Goal: Check status: Check status

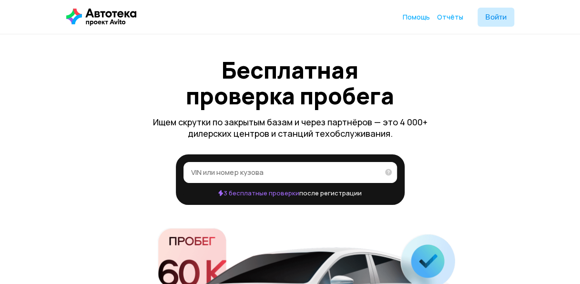
click at [199, 170] on input "VIN или номер кузова" at bounding box center [285, 172] width 188 height 10
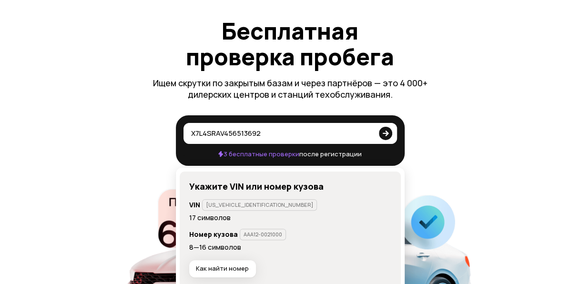
scroll to position [48, 0]
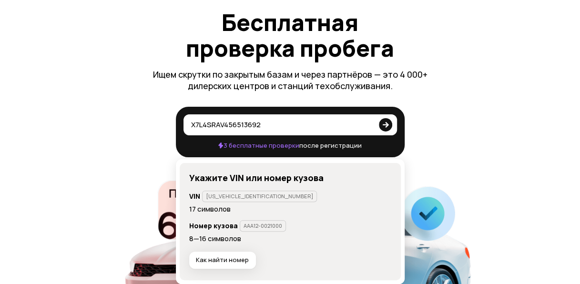
click at [388, 127] on icon at bounding box center [385, 123] width 13 height 19
click at [373, 127] on input "x7l4srav456513692" at bounding box center [282, 125] width 182 height 10
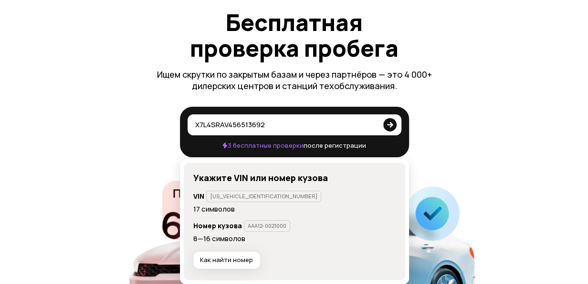
scroll to position [0, 0]
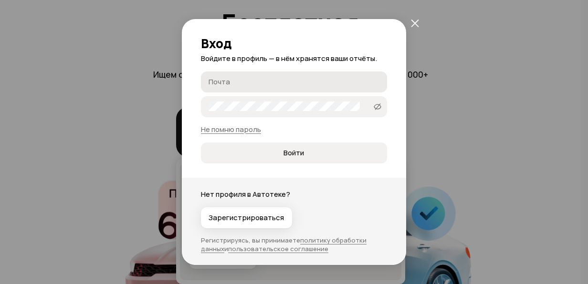
type input "x7l4srav456513692"
click at [231, 83] on input "Почта" at bounding box center [295, 82] width 174 height 10
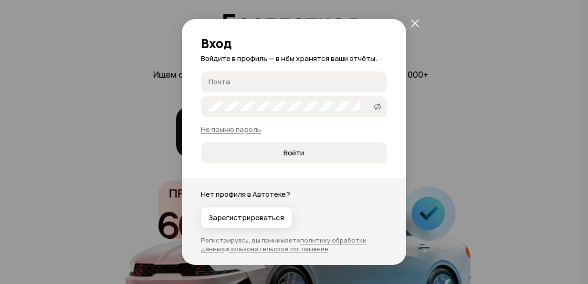
click at [218, 76] on label "Почта" at bounding box center [294, 82] width 186 height 21
click at [218, 77] on input "Почта" at bounding box center [295, 82] width 174 height 10
type input "[EMAIL_ADDRESS][DOMAIN_NAME]"
click at [373, 109] on icon at bounding box center [377, 107] width 8 height 10
click at [294, 155] on span "Войти" at bounding box center [293, 153] width 21 height 10
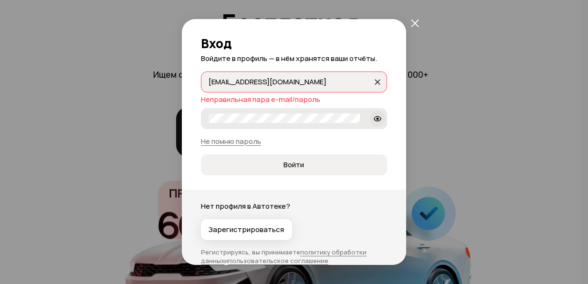
click at [415, 24] on icon "закрыть" at bounding box center [415, 23] width 8 height 8
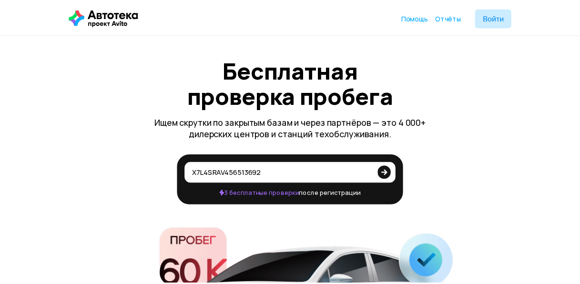
scroll to position [48, 0]
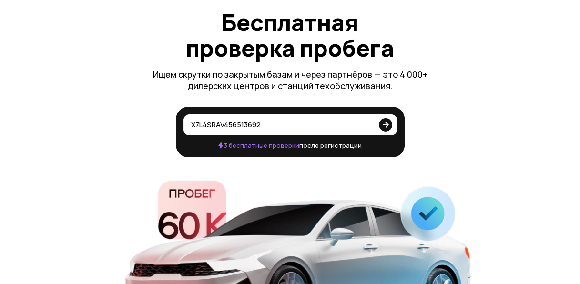
click at [415, 24] on div "Бесплатная проверка пробега Ищем скрутки по закрытым базам и через партнёров — …" at bounding box center [290, 51] width 286 height 82
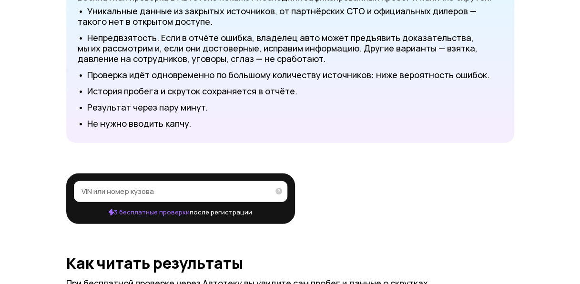
scroll to position [1145, 0]
